Goal: Complete application form

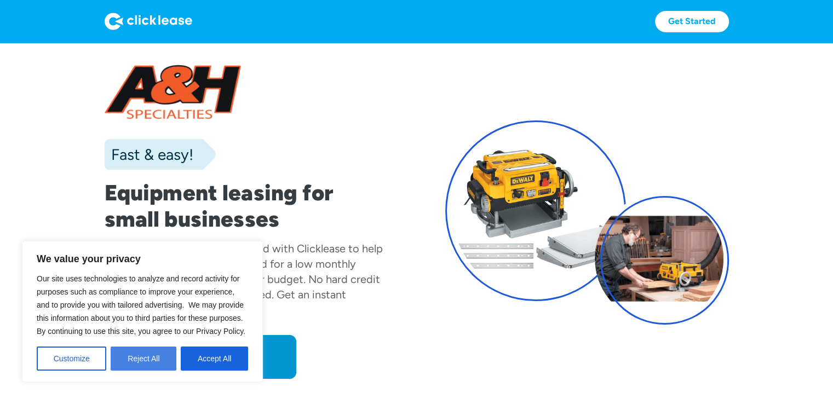
click at [149, 361] on button "Reject All" at bounding box center [144, 359] width 66 height 24
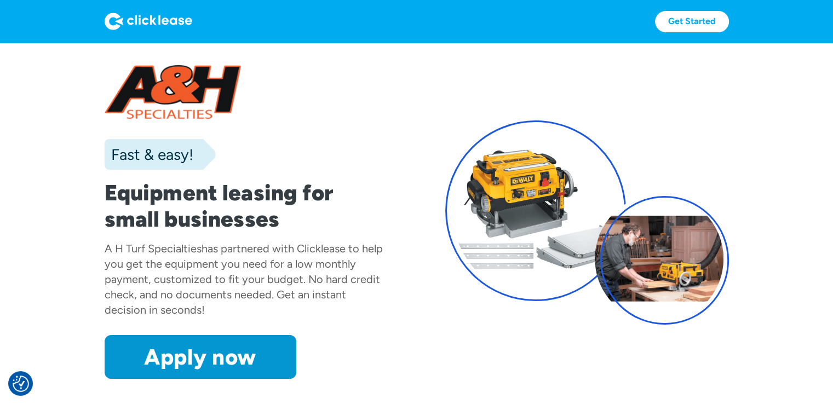
scroll to position [55, 0]
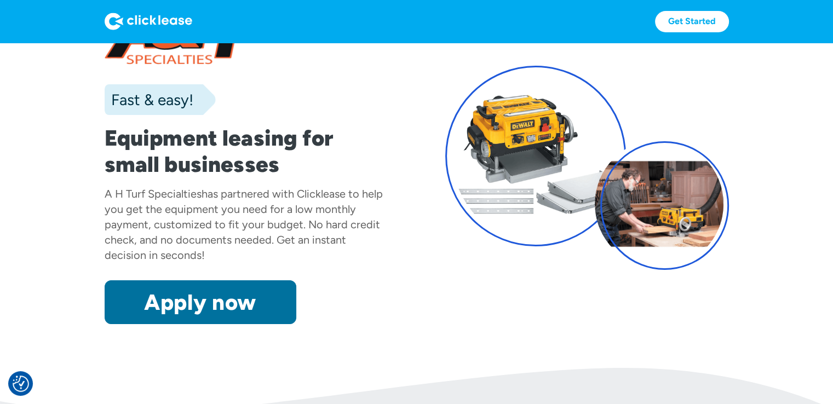
click at [193, 305] on link "Apply now" at bounding box center [201, 303] width 192 height 44
